Goal: Transaction & Acquisition: Purchase product/service

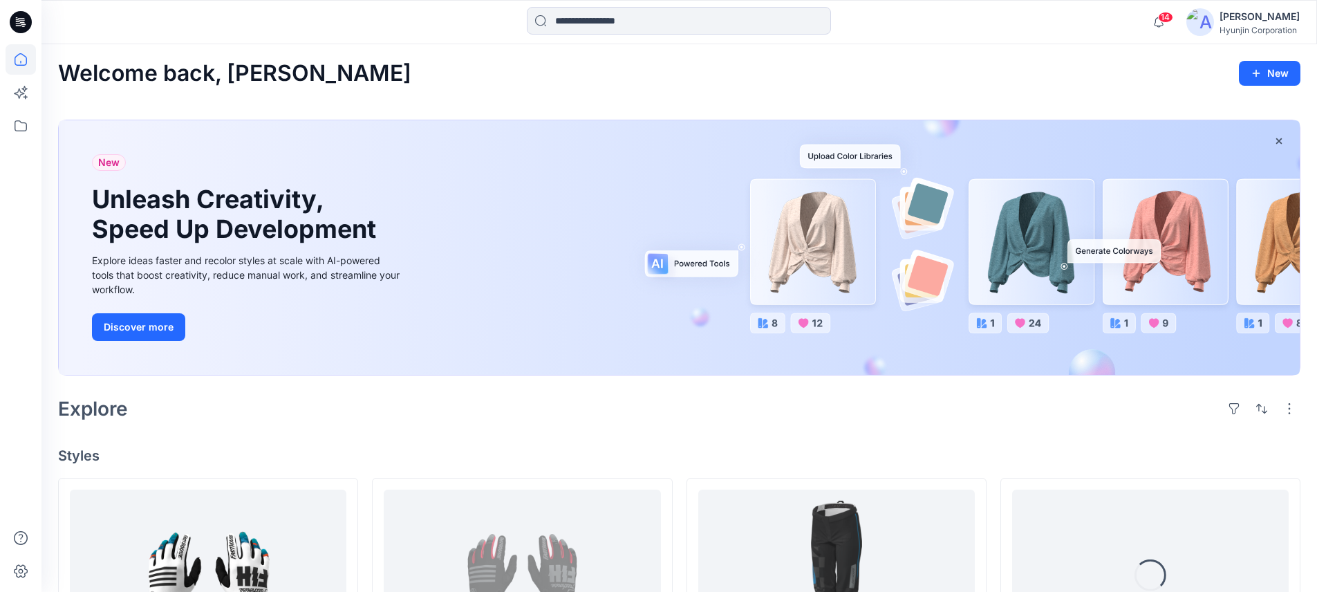
click at [510, 391] on div "New Unleash Creativity, Speed Up Development Explore ideas faster and recolor s…" at bounding box center [679, 251] width 1242 height 284
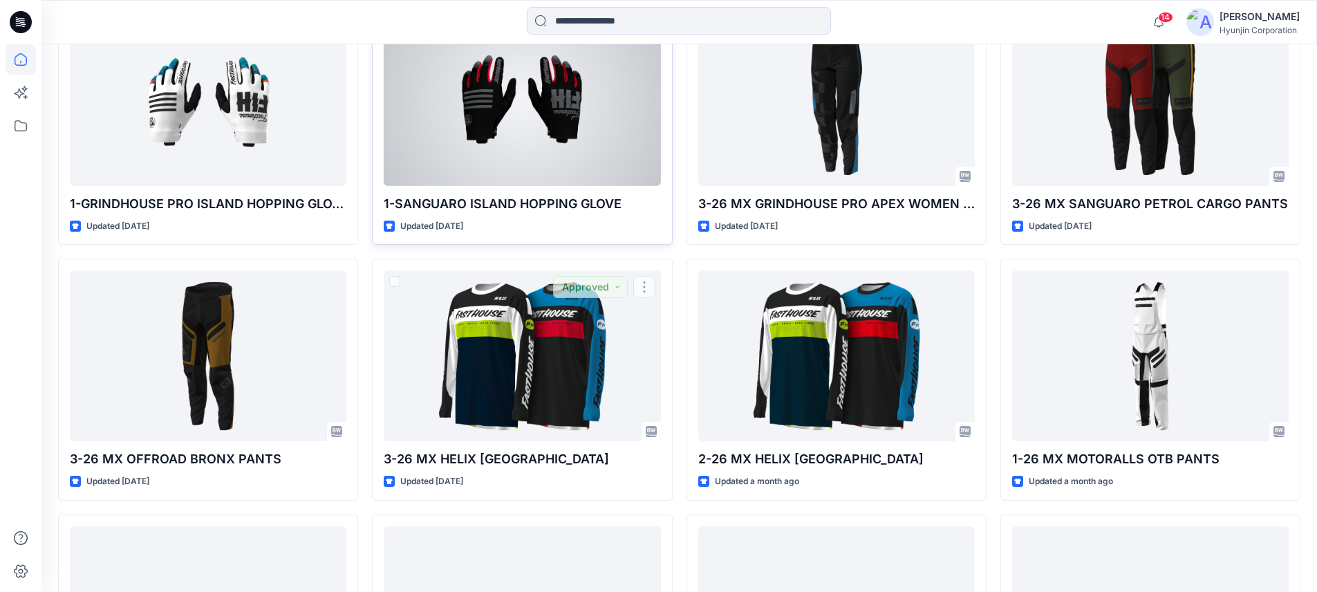
scroll to position [259, 0]
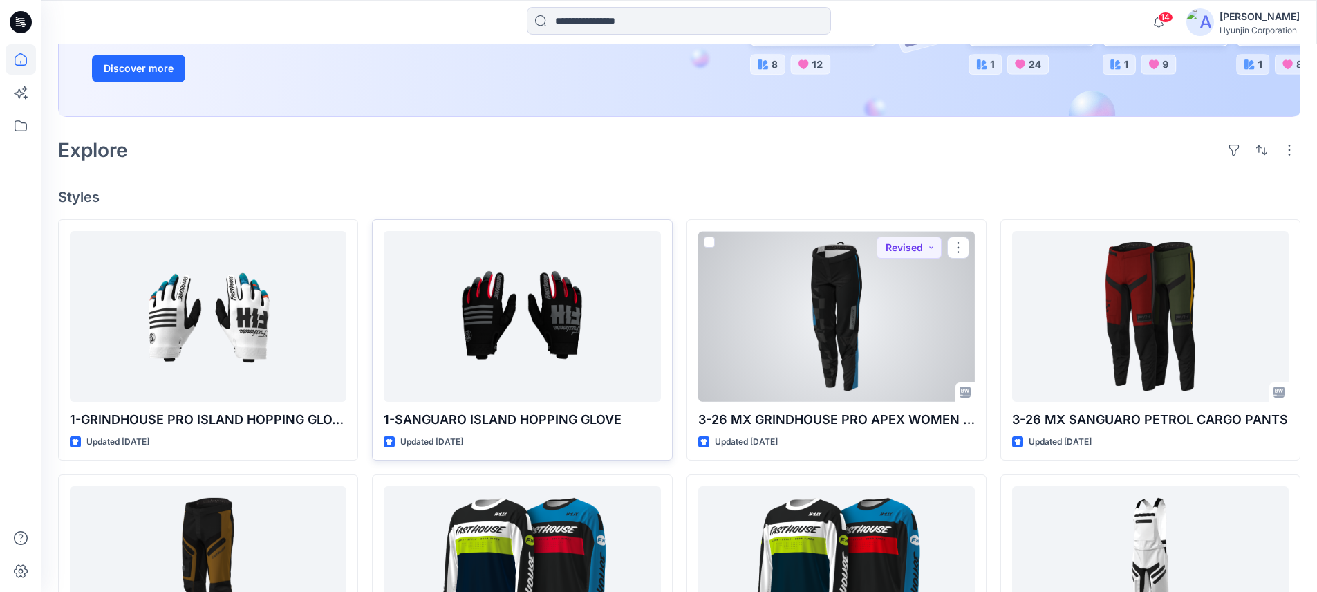
drag, startPoint x: 847, startPoint y: 315, endPoint x: 597, endPoint y: 332, distance: 250.8
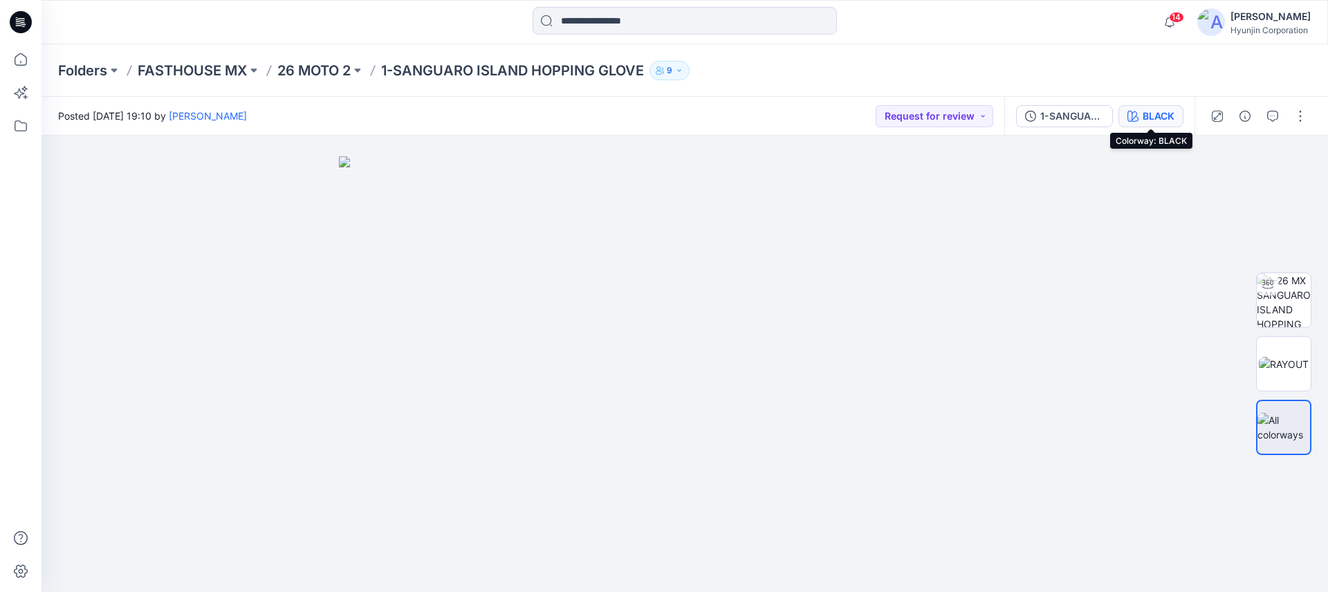
click at [1142, 118] on div "BLACK" at bounding box center [1158, 116] width 32 height 15
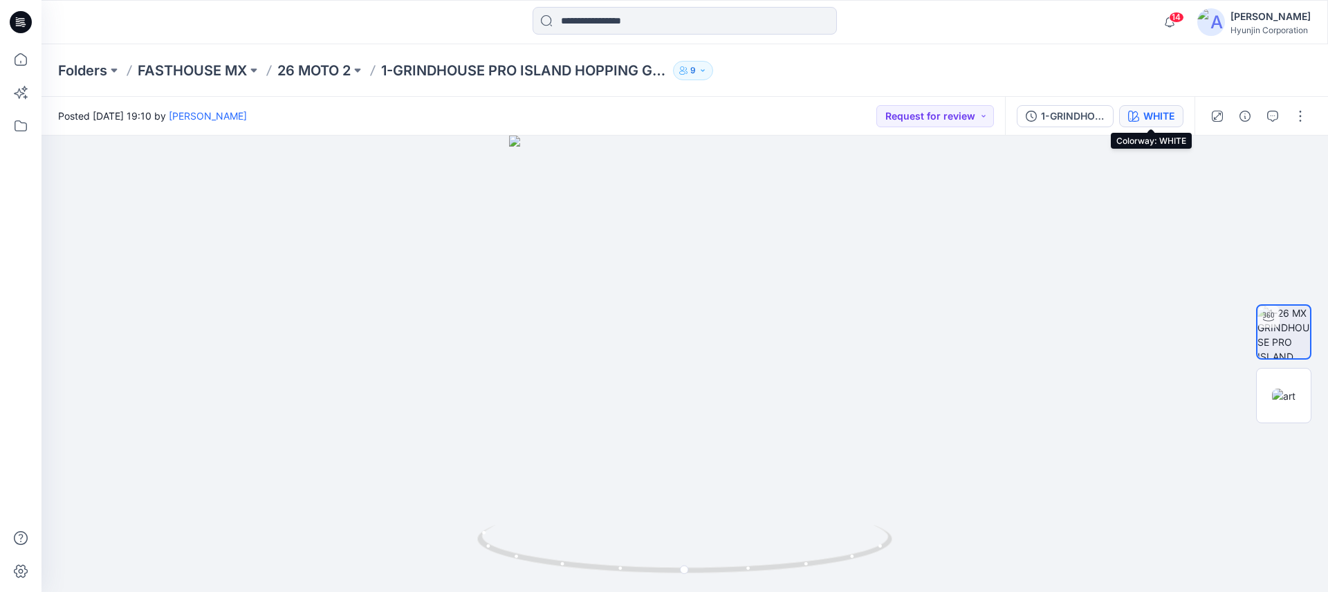
click at [1143, 115] on div "WHITE" at bounding box center [1158, 116] width 31 height 15
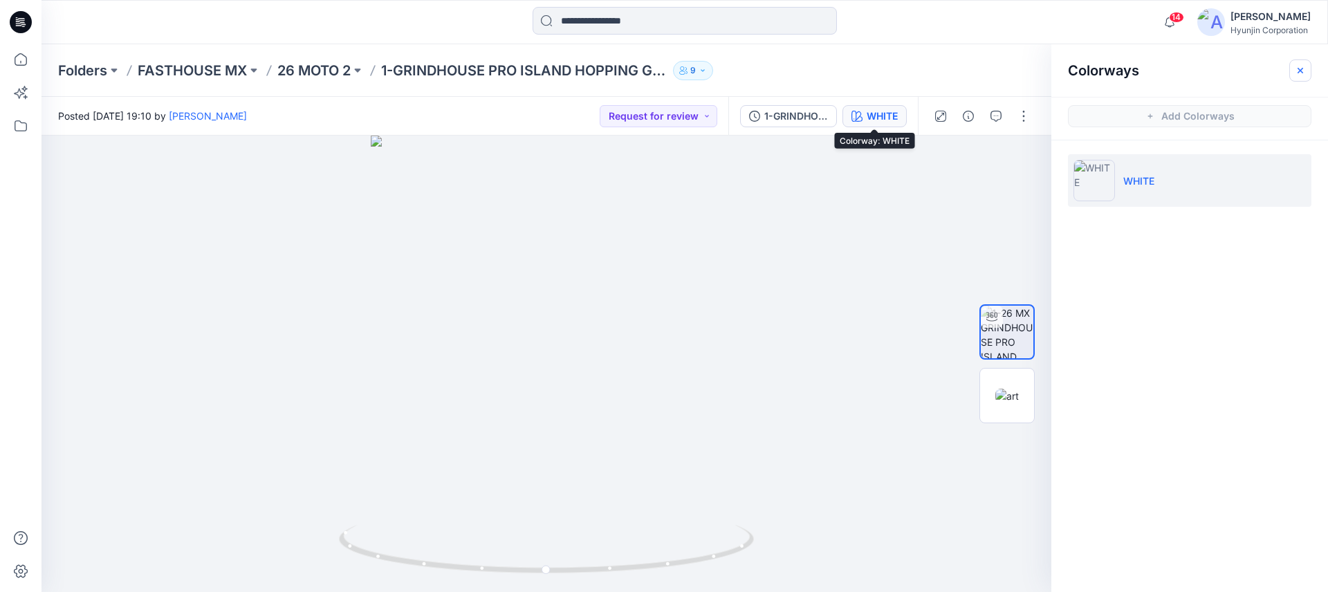
click at [1298, 65] on icon "button" at bounding box center [1299, 70] width 11 height 11
